Goal: Transaction & Acquisition: Book appointment/travel/reservation

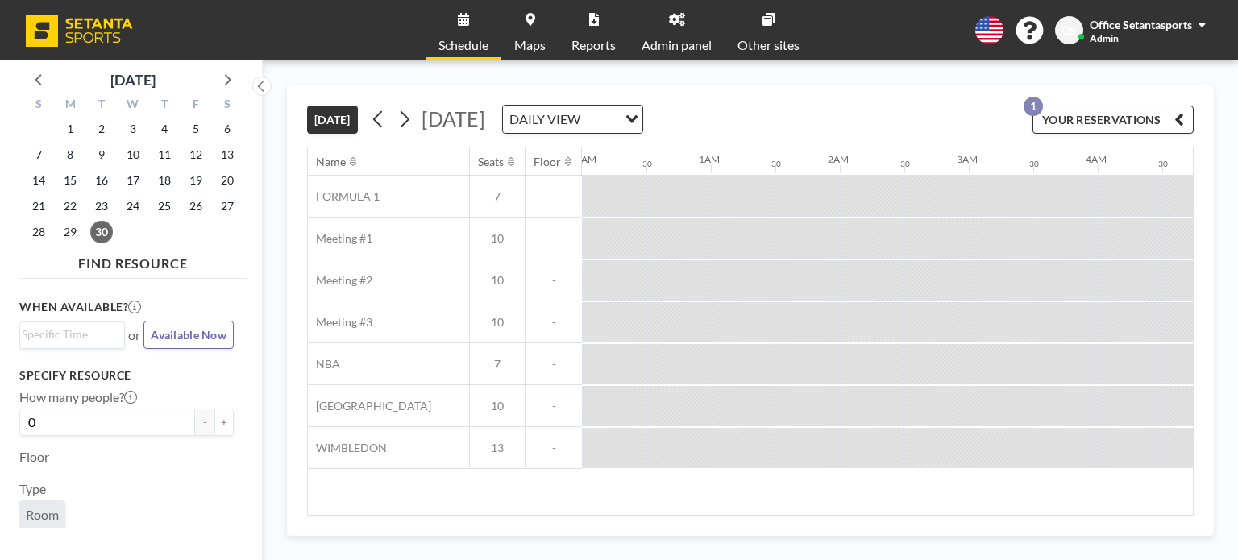
scroll to position [0, 1548]
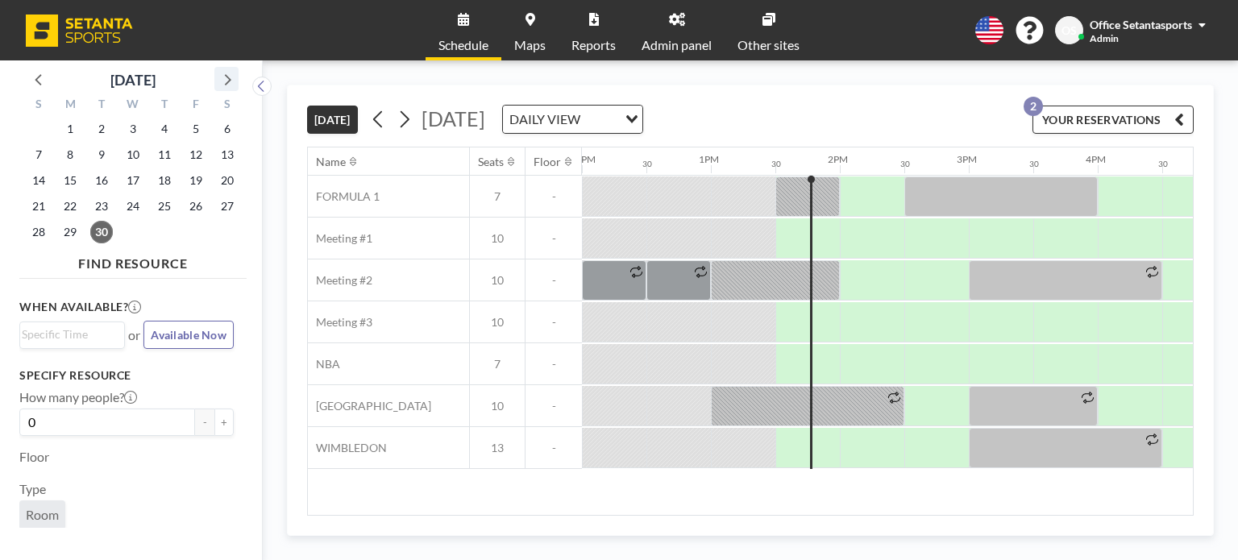
click at [233, 80] on icon at bounding box center [226, 79] width 21 height 21
click at [191, 128] on span "3" at bounding box center [196, 129] width 23 height 23
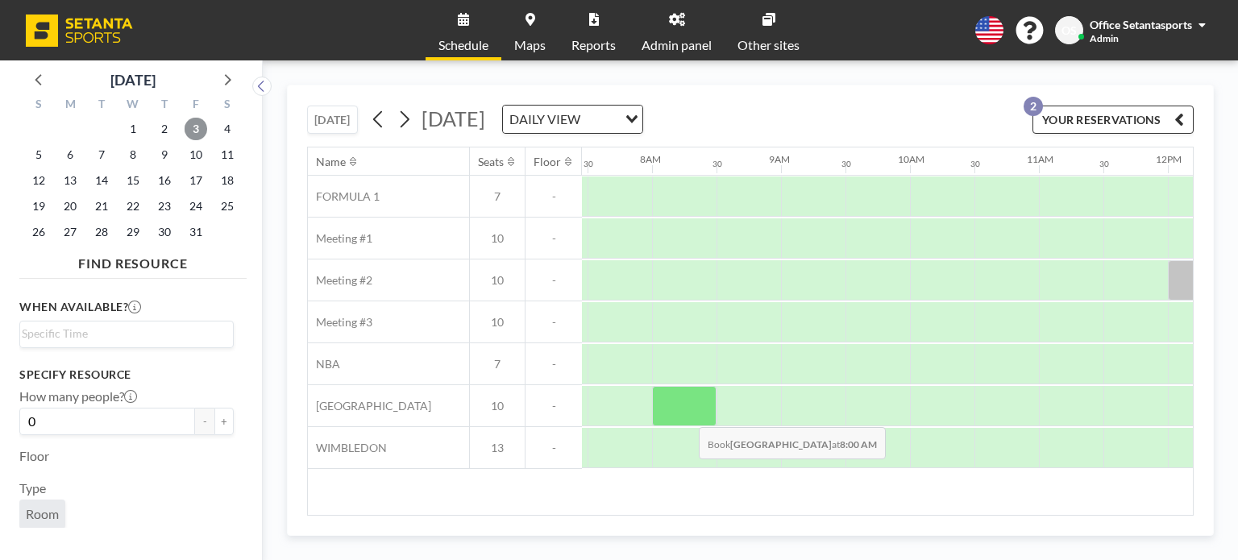
scroll to position [0, 967]
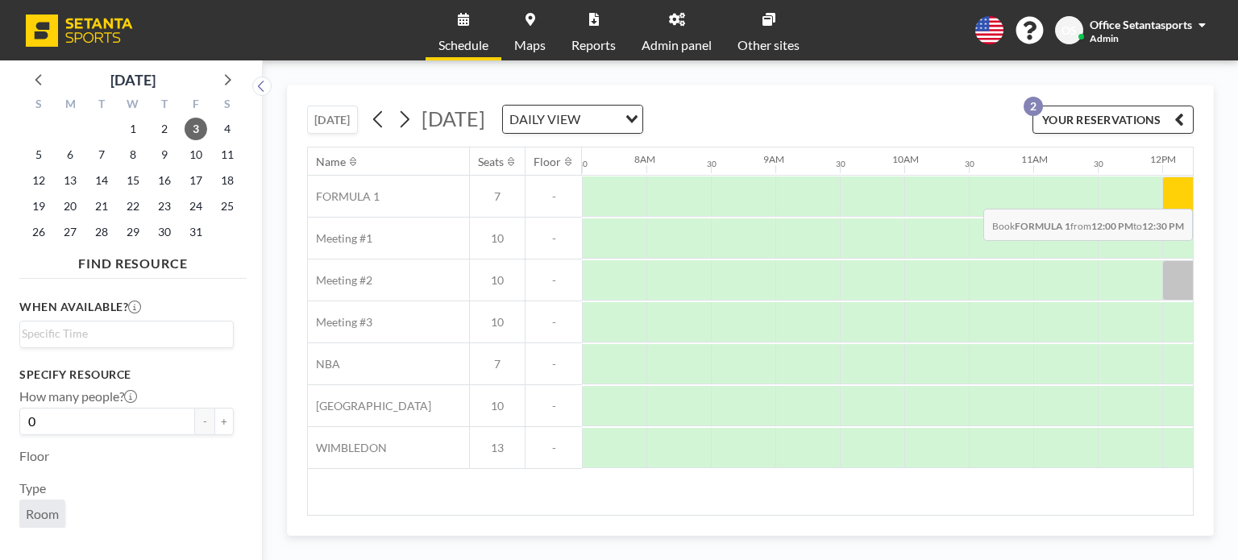
click at [1168, 196] on div at bounding box center [1194, 197] width 64 height 40
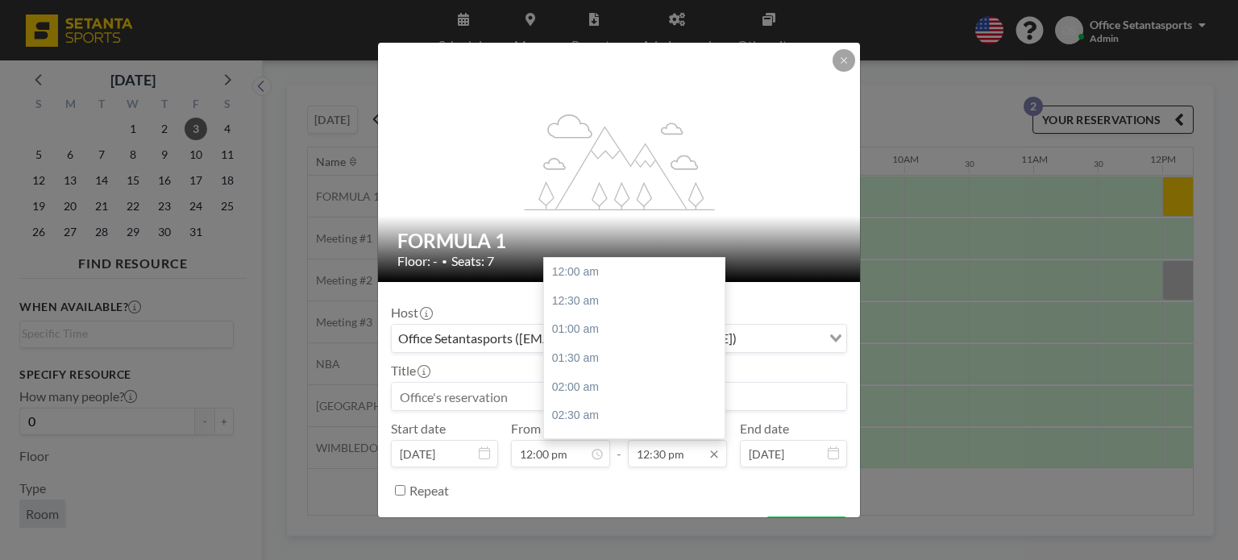
scroll to position [717, 0]
click at [647, 444] on input "12:30 pm" at bounding box center [677, 453] width 99 height 27
click at [597, 323] on div "01:30 pm" at bounding box center [638, 329] width 189 height 29
type input "01:30 pm"
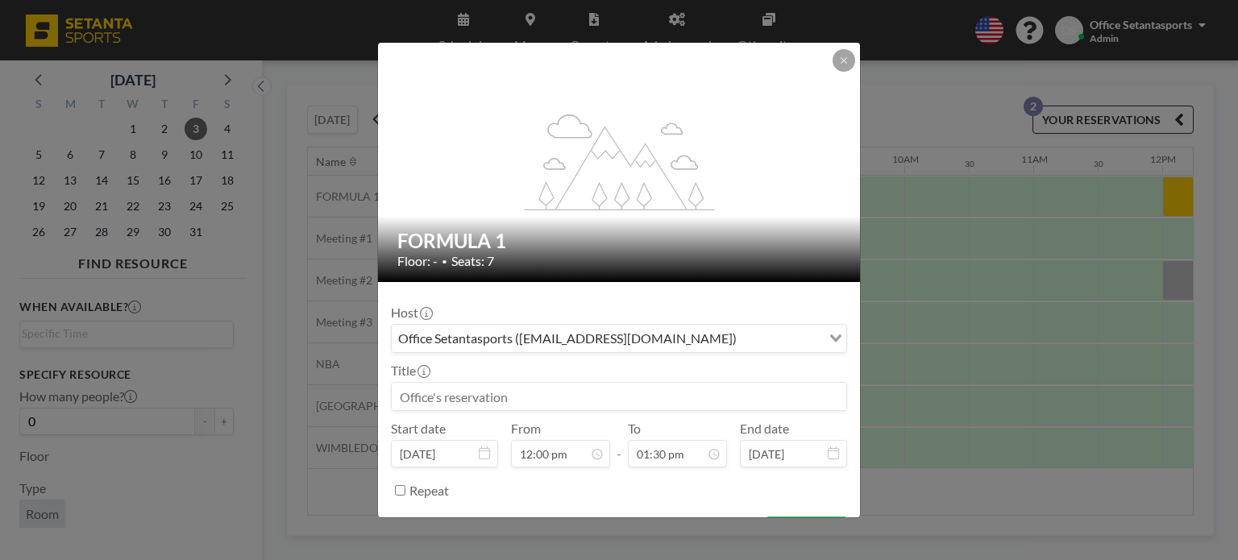
drag, startPoint x: 509, startPoint y: 340, endPoint x: 497, endPoint y: 330, distance: 16.0
click at [510, 340] on div "Office Setantasports ([EMAIL_ADDRESS][DOMAIN_NAME])" at bounding box center [607, 337] width 430 height 24
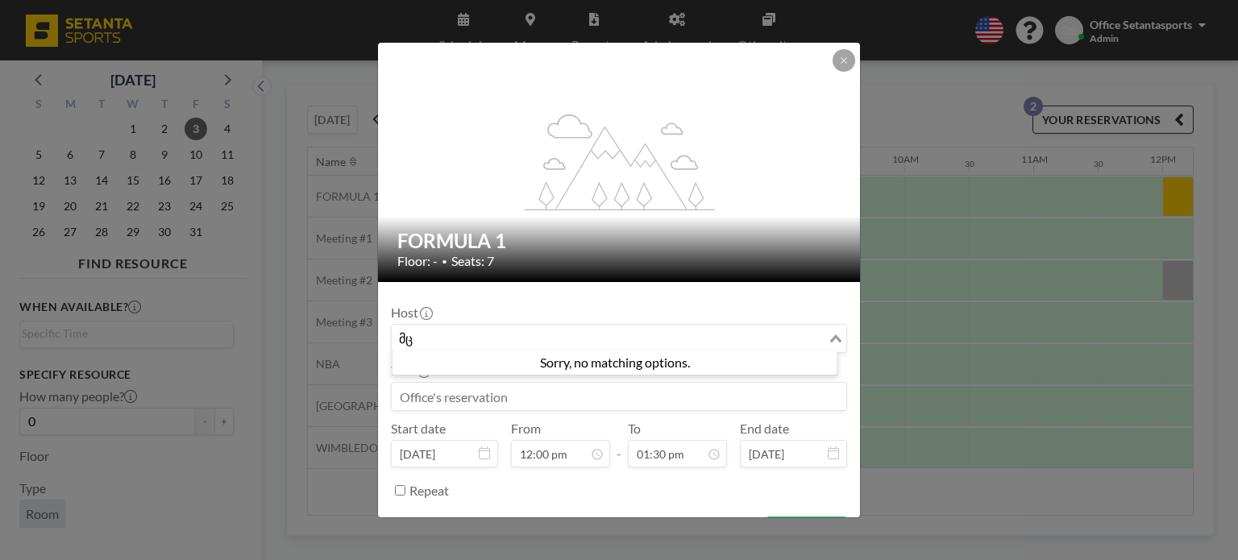
type input "მ"
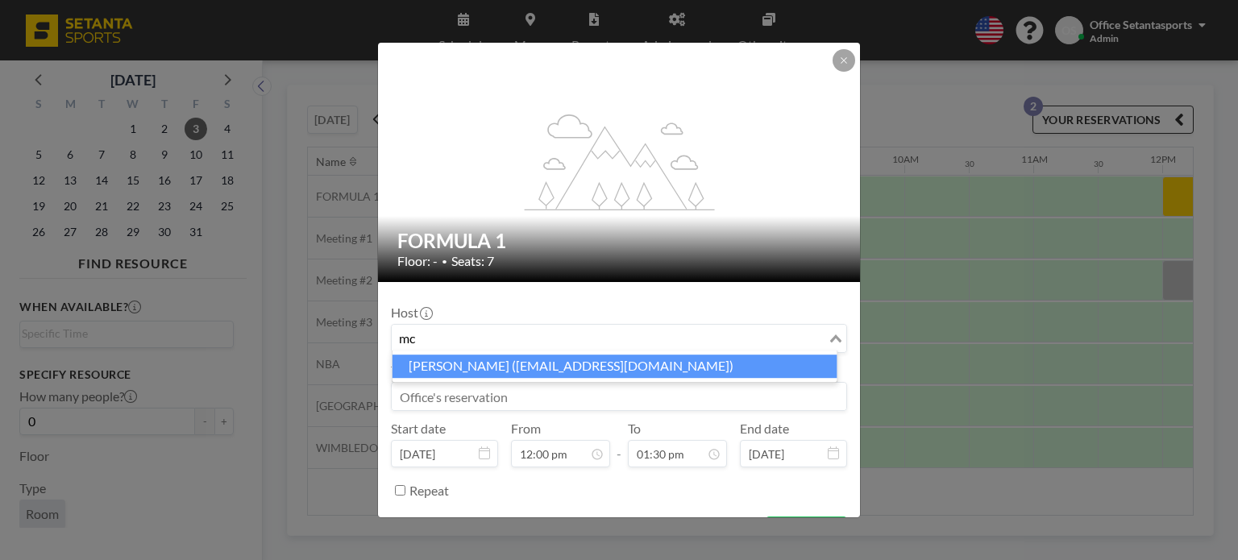
type input "m"
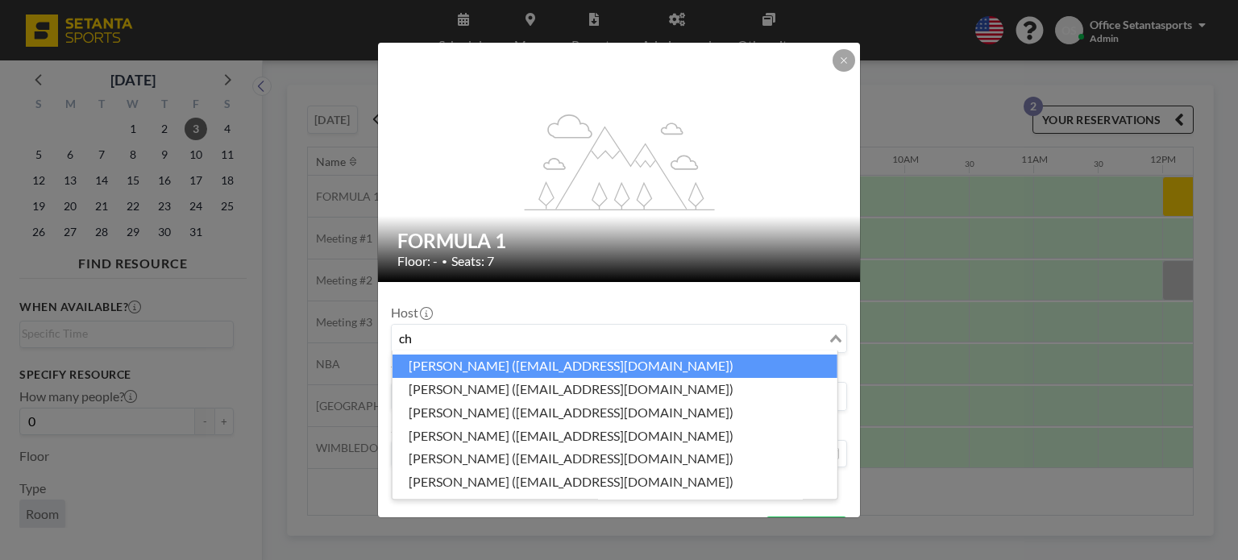
type input "c"
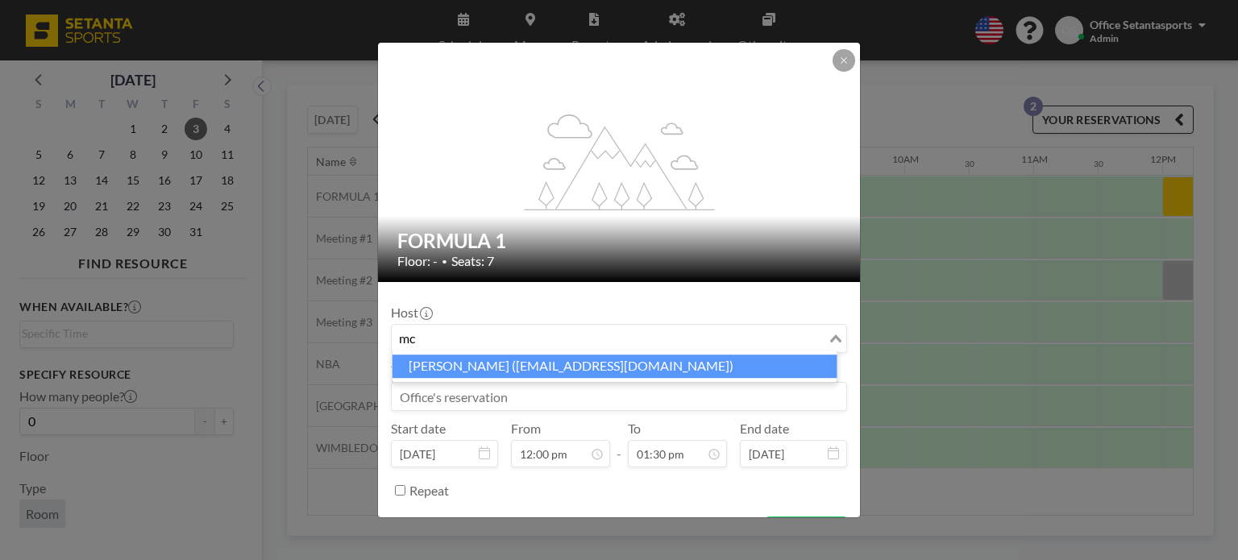
type input "m"
type input "chantladze"
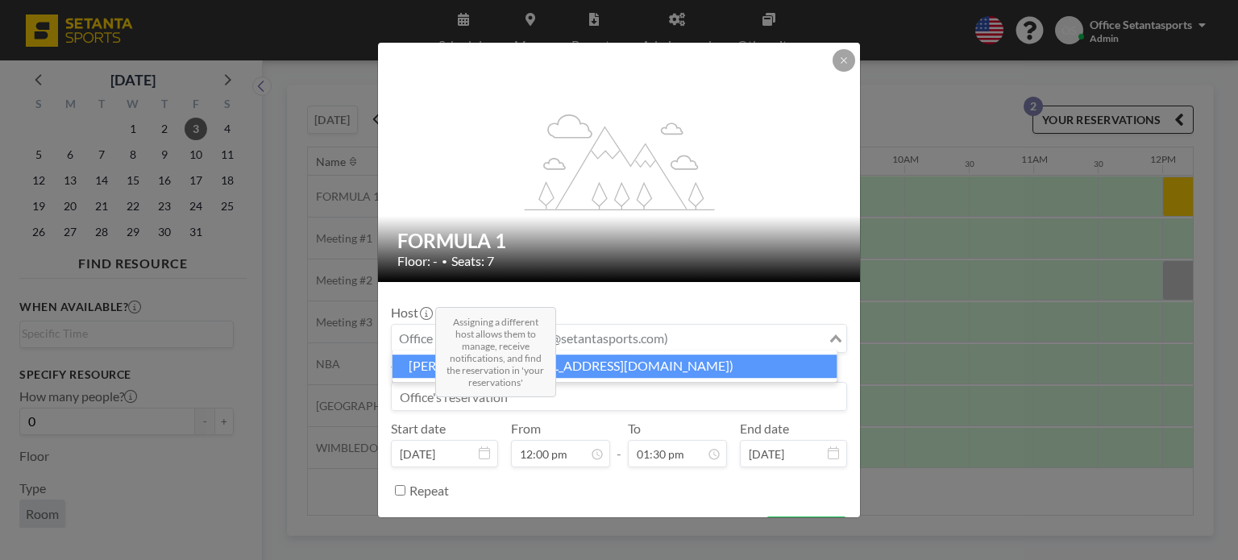
click at [430, 314] on icon at bounding box center [426, 313] width 13 height 13
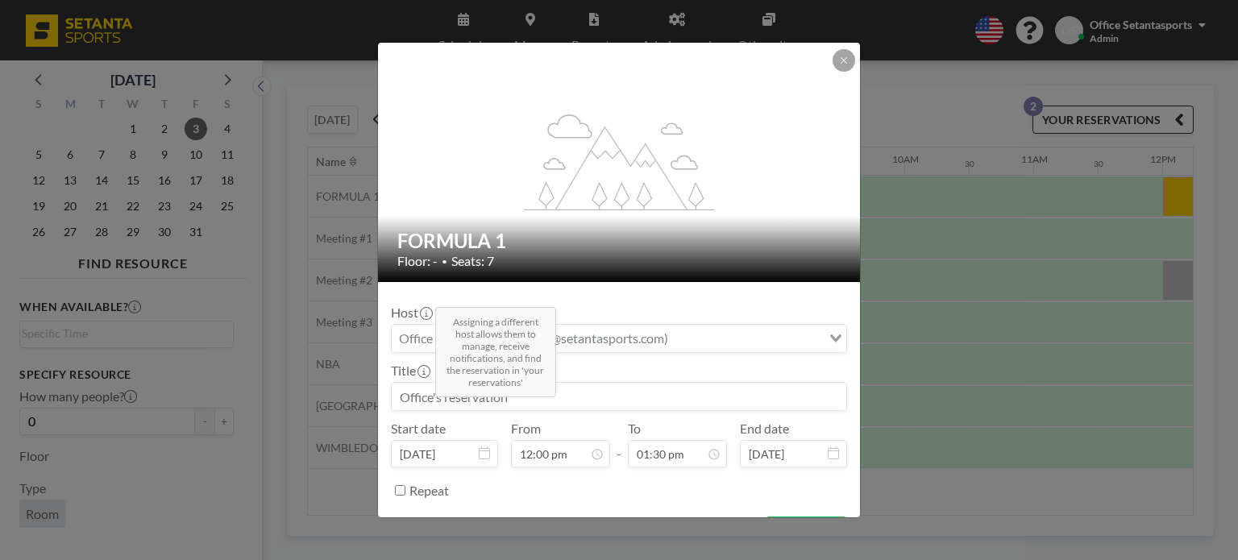
click at [430, 314] on icon at bounding box center [426, 313] width 13 height 13
click at [453, 340] on input "Search for option" at bounding box center [609, 338] width 433 height 21
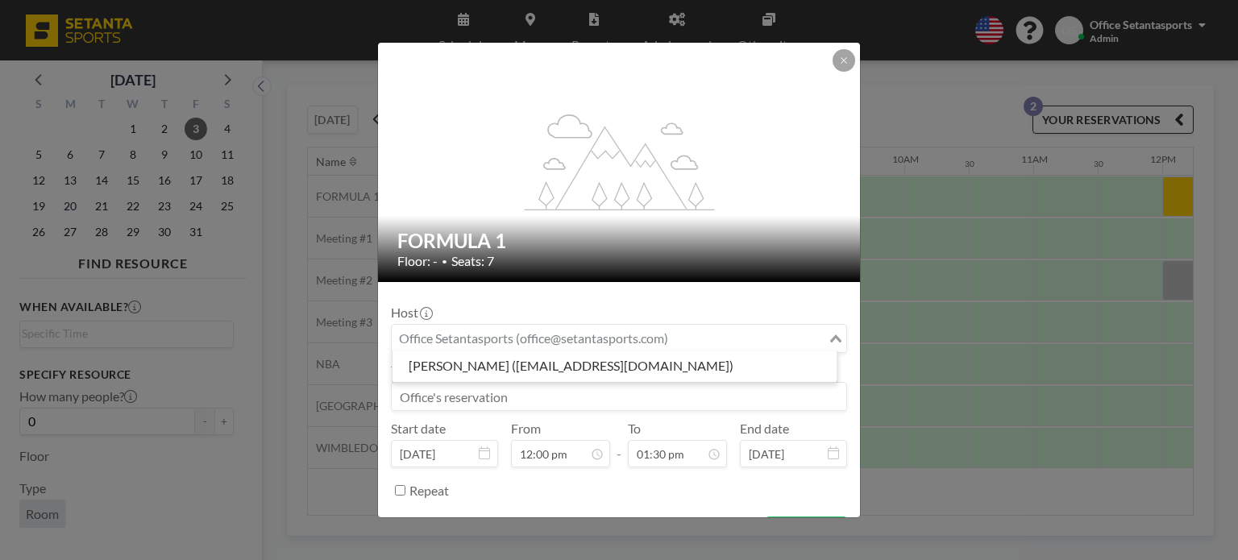
click at [571, 295] on div "Host Loading... Title Start date [DATE] From 12:00 pm - To 01:30 pm End date [D…" at bounding box center [619, 399] width 456 height 209
click at [498, 402] on input at bounding box center [619, 396] width 455 height 27
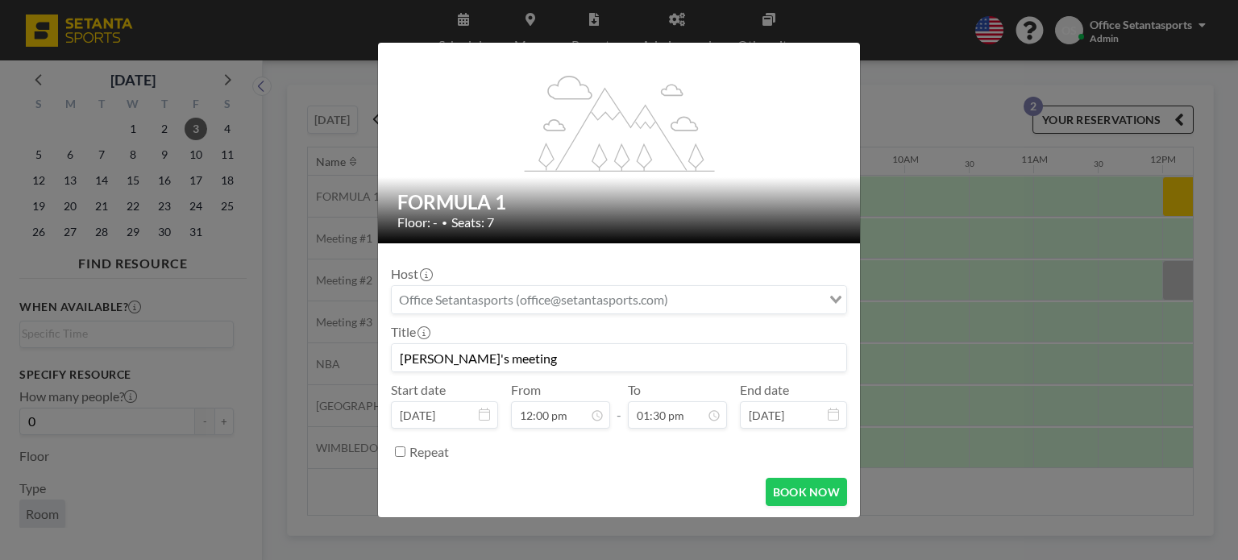
scroll to position [774, 0]
type input "[PERSON_NAME]'s meeting"
click at [799, 495] on button "BOOK NOW" at bounding box center [806, 492] width 81 height 28
